Goal: Use online tool/utility: Use online tool/utility

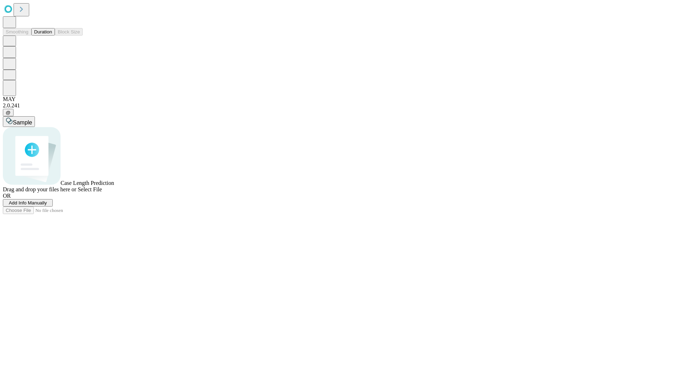
click at [52, 36] on button "Duration" at bounding box center [42, 31] width 23 height 7
click at [102, 193] on span "Select File" at bounding box center [90, 190] width 24 height 6
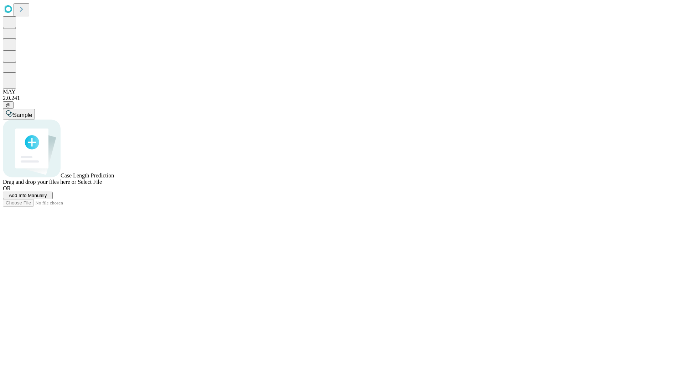
click at [102, 185] on span "Select File" at bounding box center [90, 182] width 24 height 6
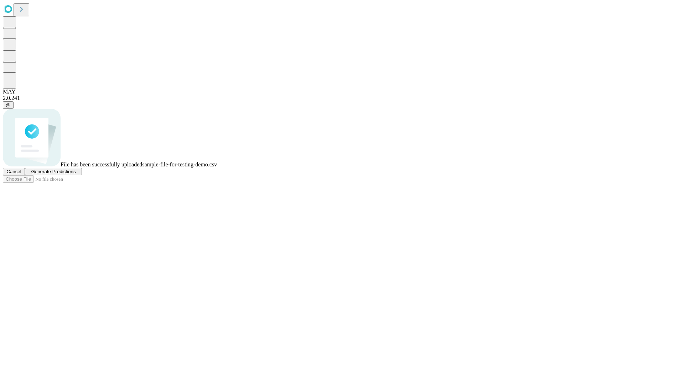
click at [75, 174] on span "Generate Predictions" at bounding box center [53, 171] width 45 height 5
